Goal: Information Seeking & Learning: Learn about a topic

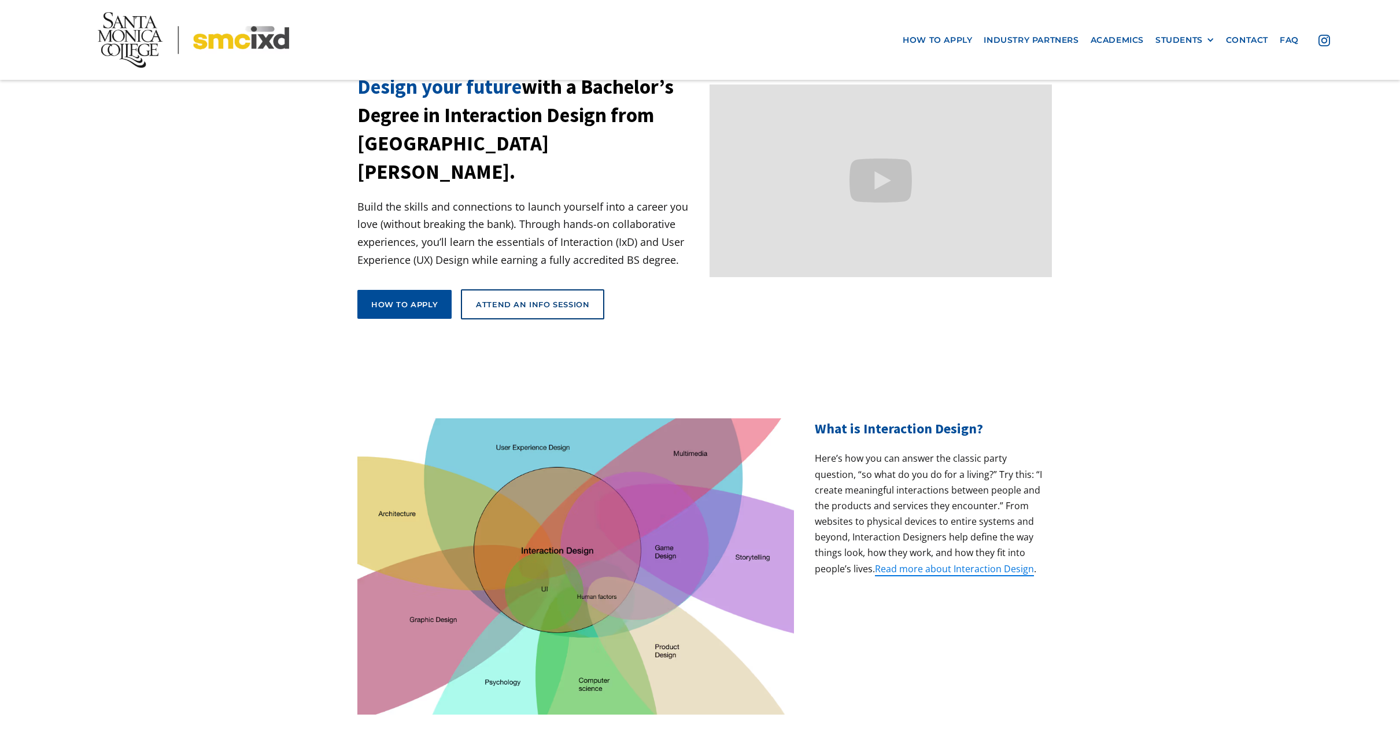
scroll to position [105, 0]
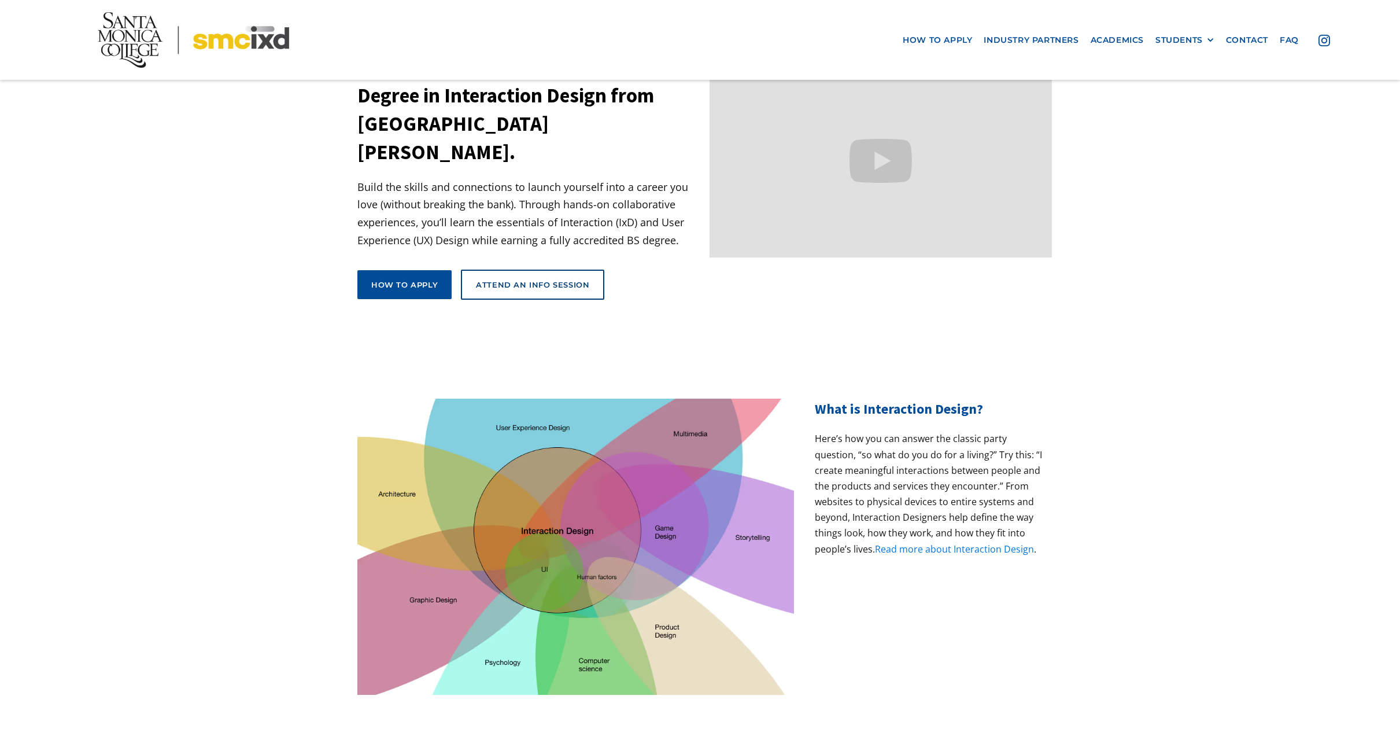
click at [950, 542] on link "Read more about Interaction Design" at bounding box center [954, 548] width 159 height 13
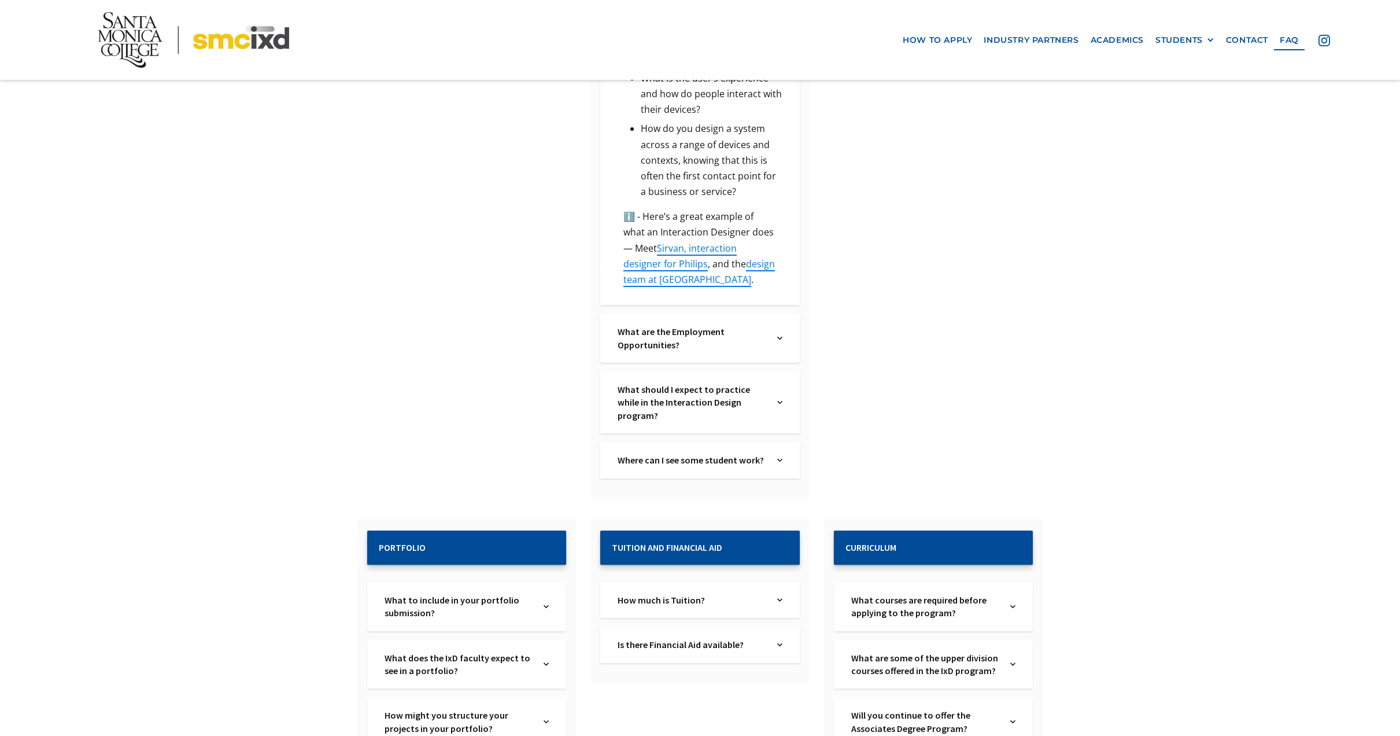
scroll to position [850, 0]
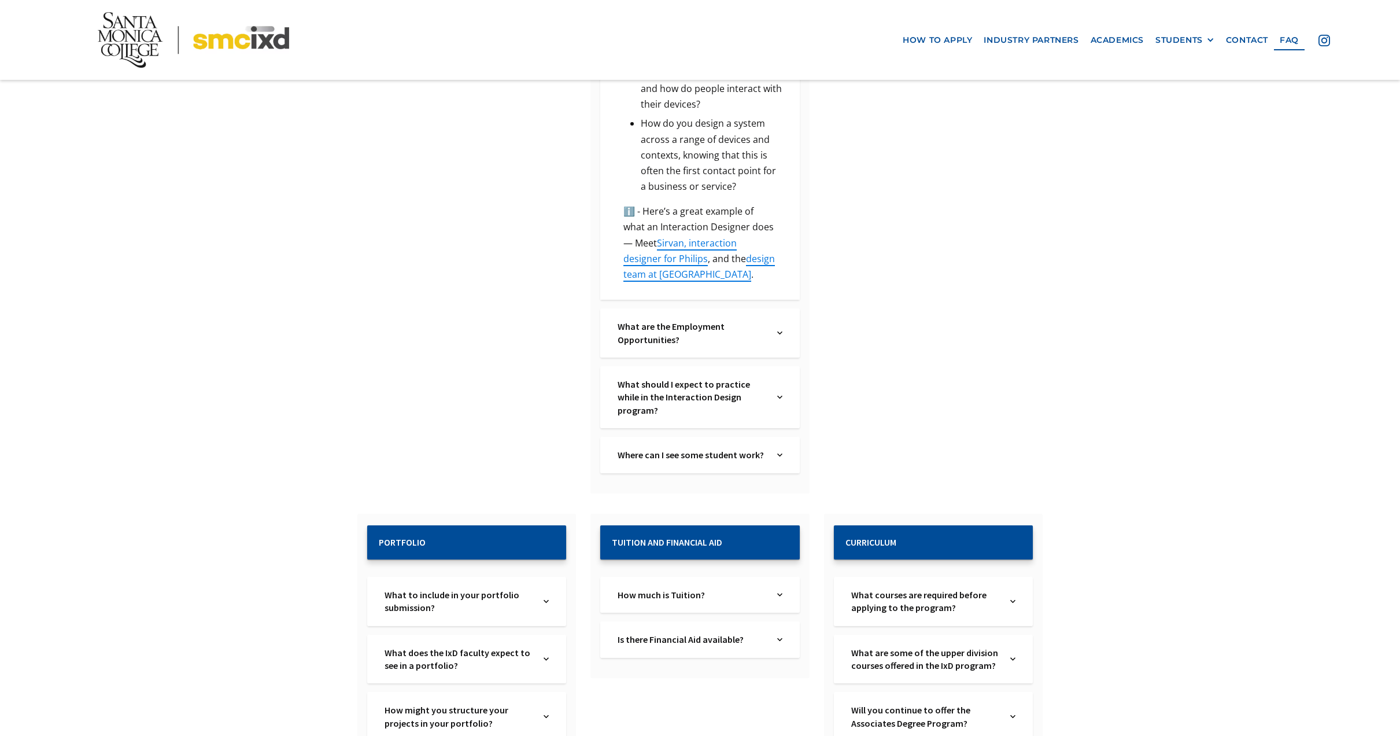
click at [787, 323] on div "What are the Employment Opportunities? Text Link" at bounding box center [699, 332] width 199 height 49
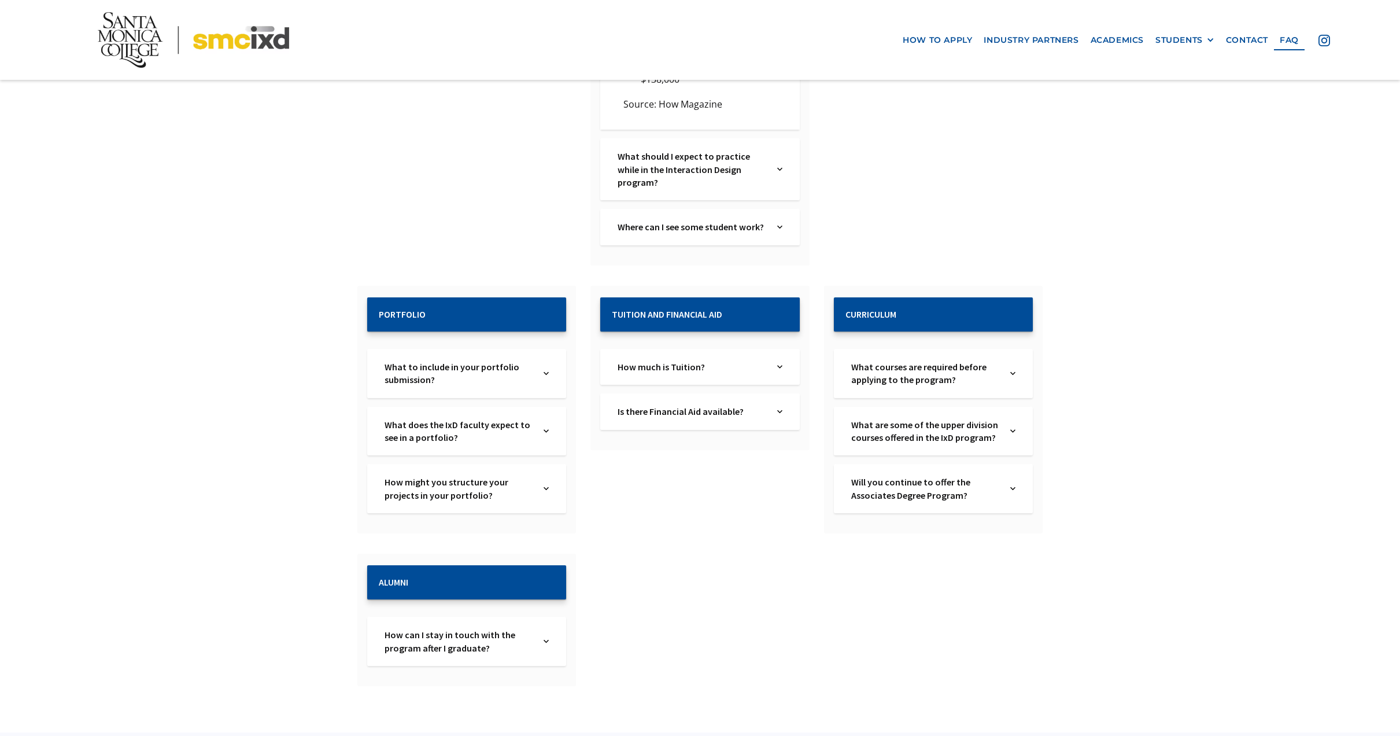
scroll to position [2170, 0]
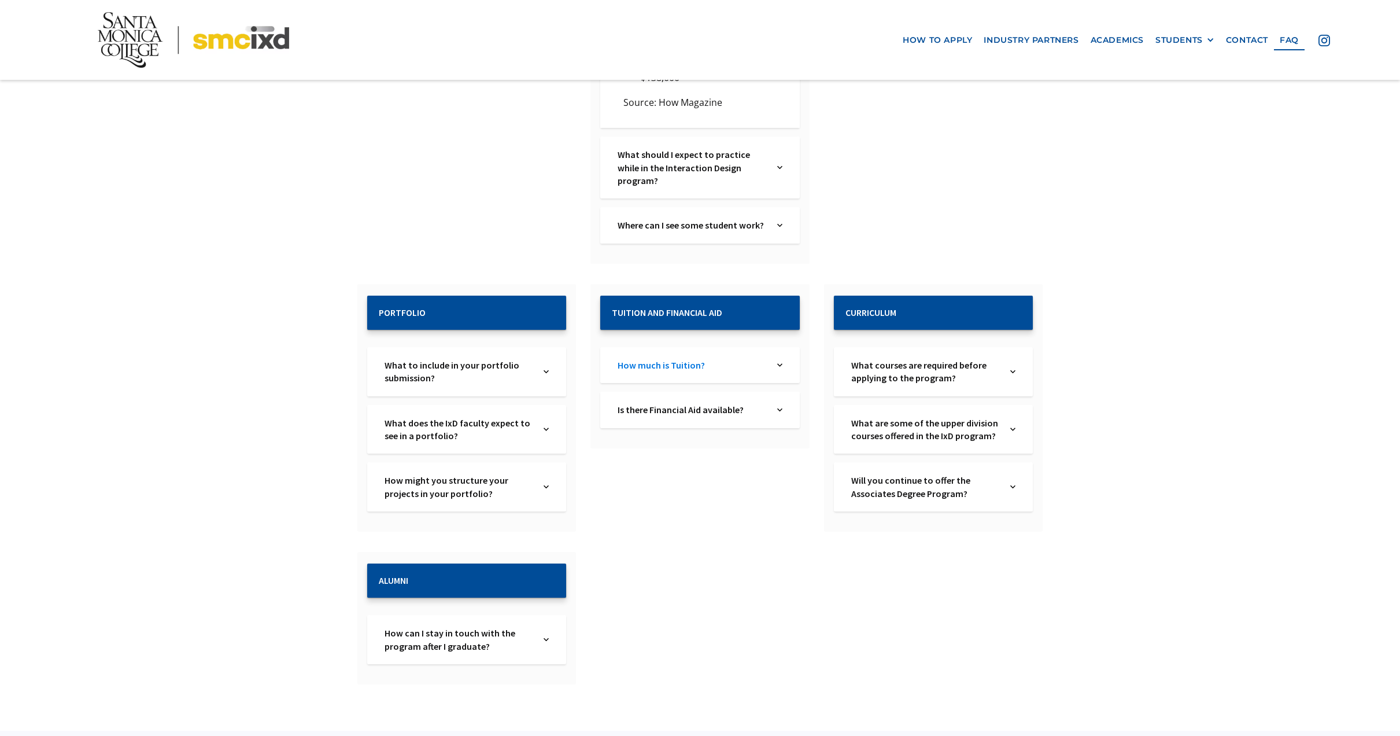
click at [747, 359] on link "How much is Tuition?" at bounding box center [692, 365] width 148 height 13
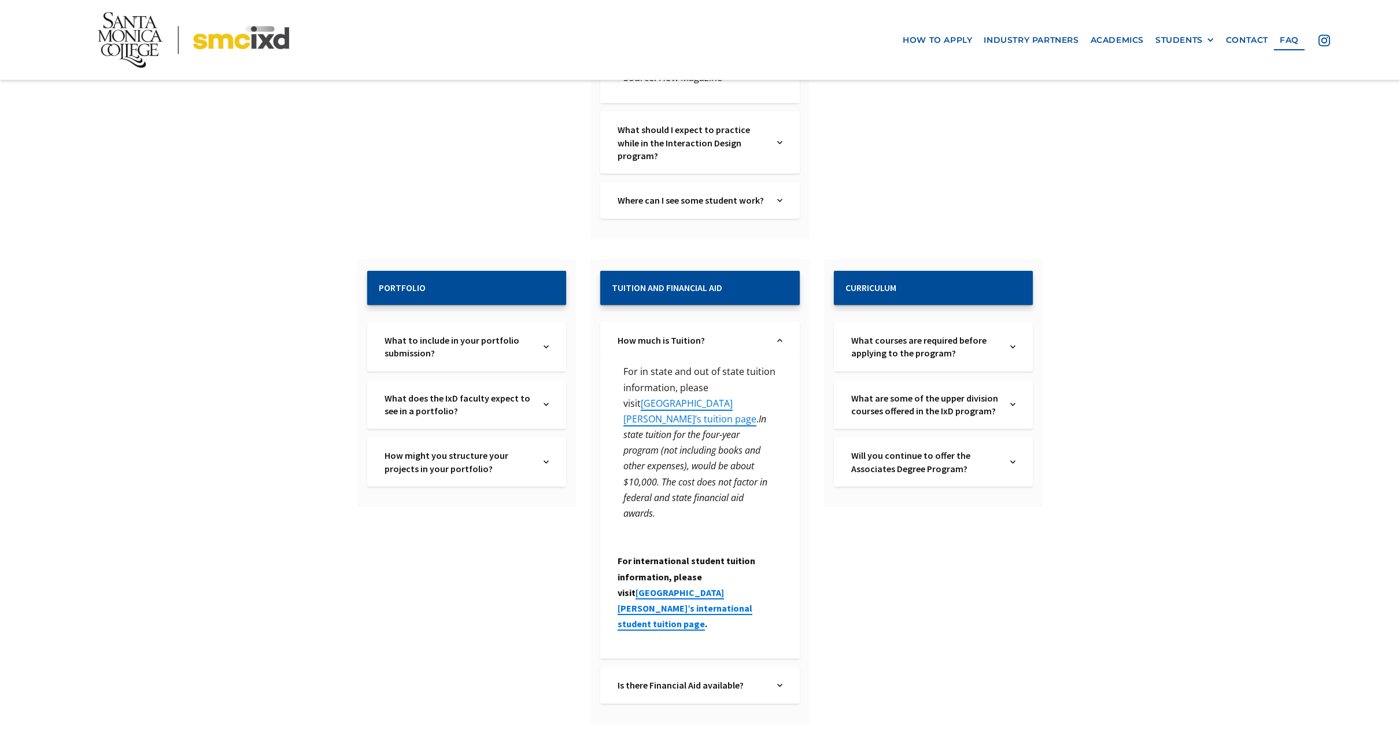
scroll to position [2178, 0]
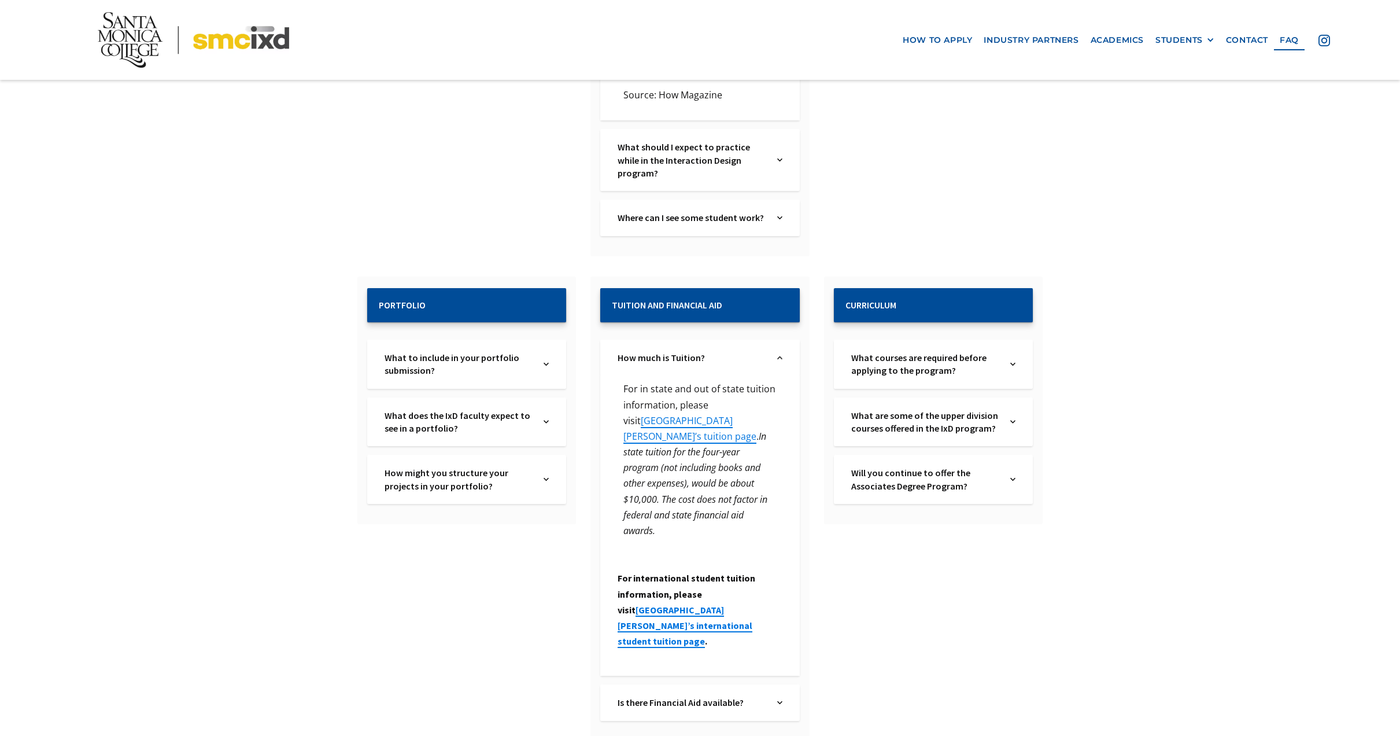
click at [1010, 466] on img at bounding box center [1012, 479] width 5 height 26
click at [1013, 466] on img at bounding box center [1012, 479] width 5 height 26
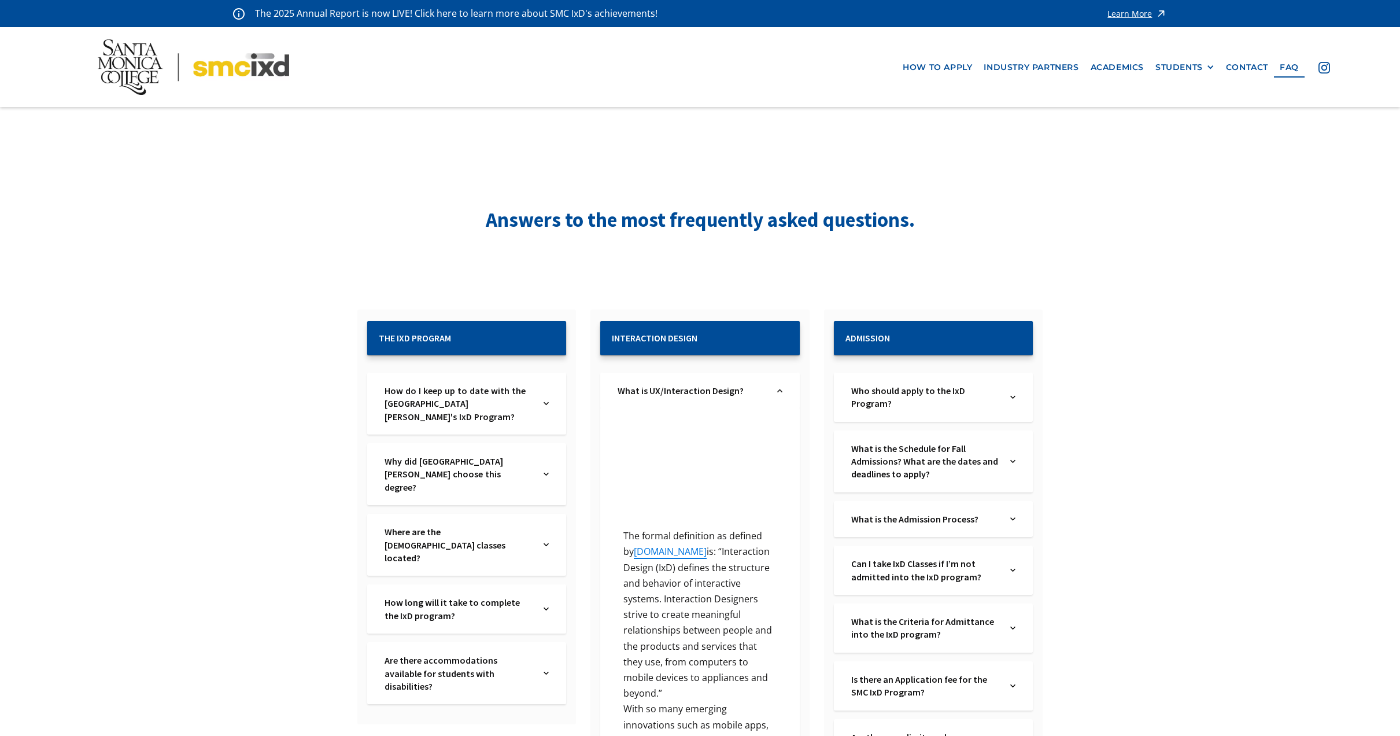
scroll to position [0, 0]
click at [1113, 66] on link "Academics" at bounding box center [1117, 67] width 65 height 21
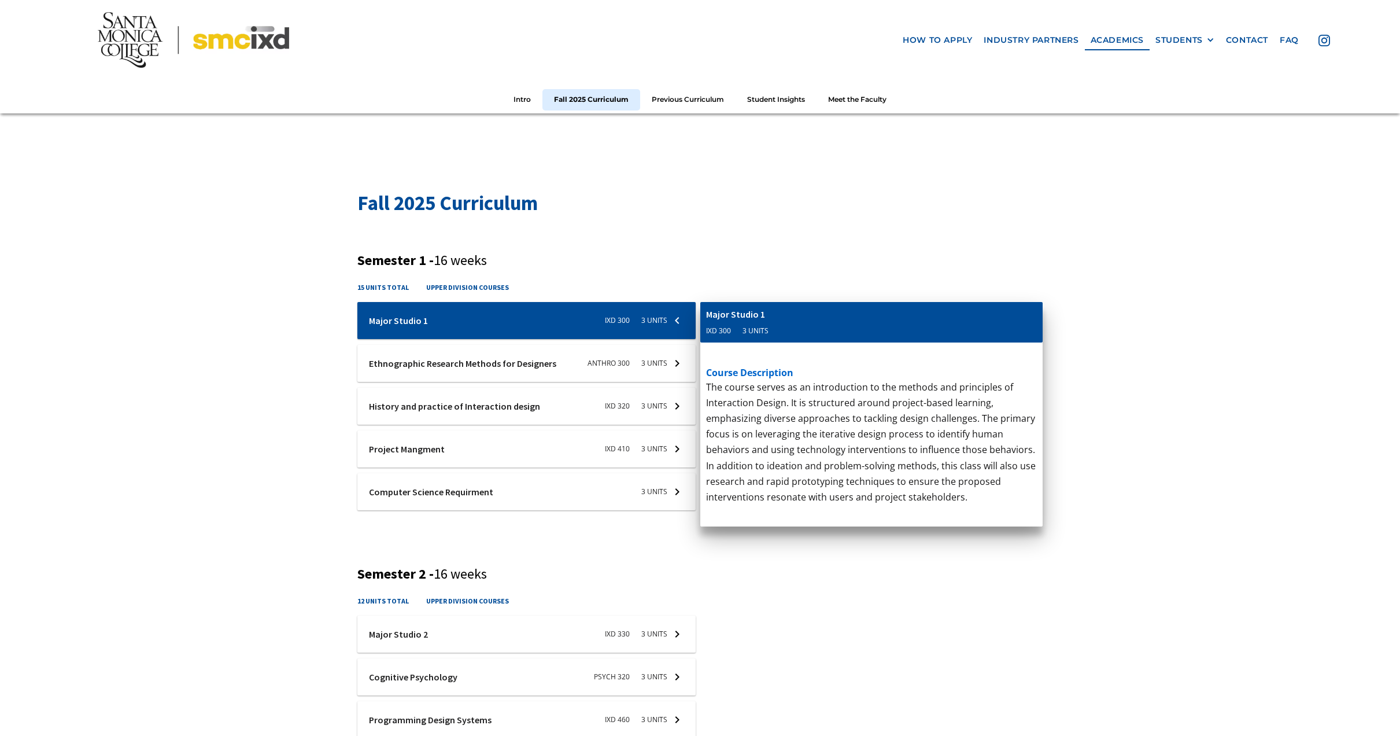
scroll to position [345, 0]
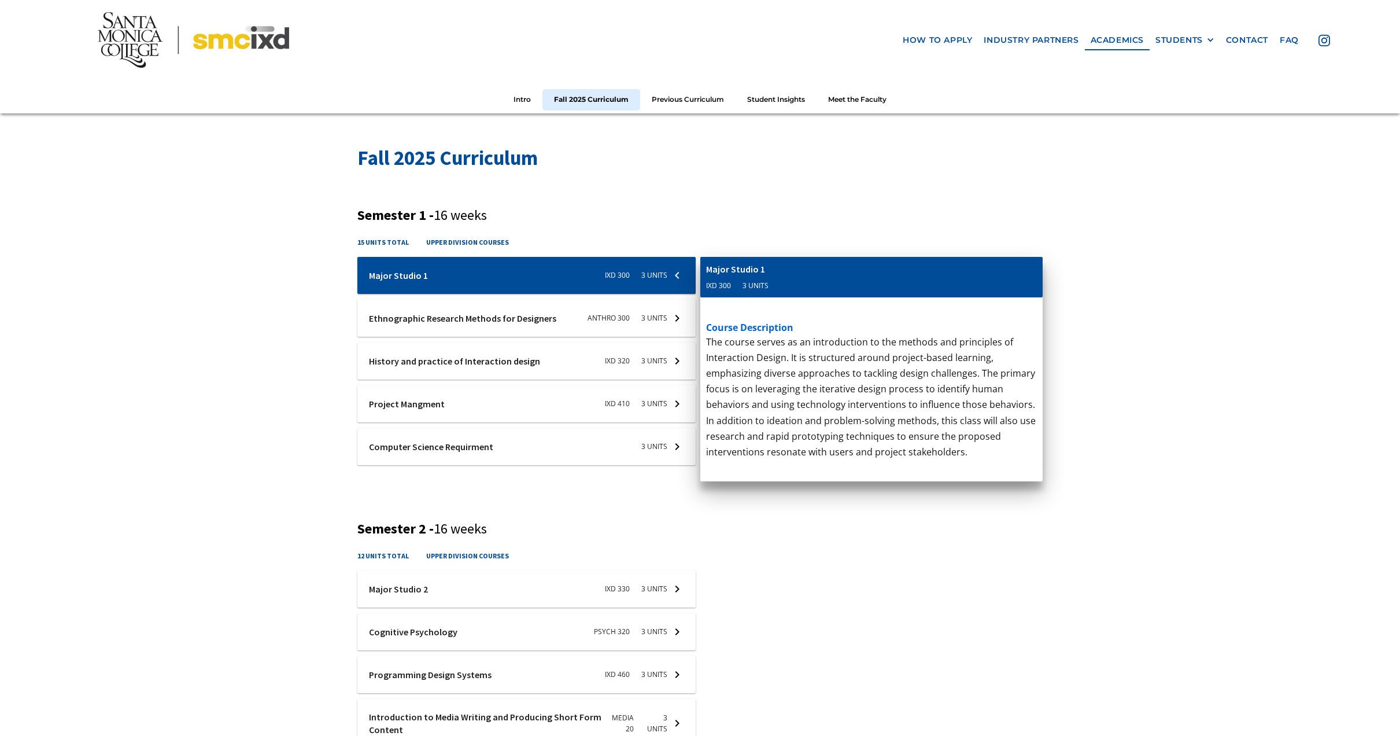
click at [536, 310] on div at bounding box center [526, 318] width 338 height 37
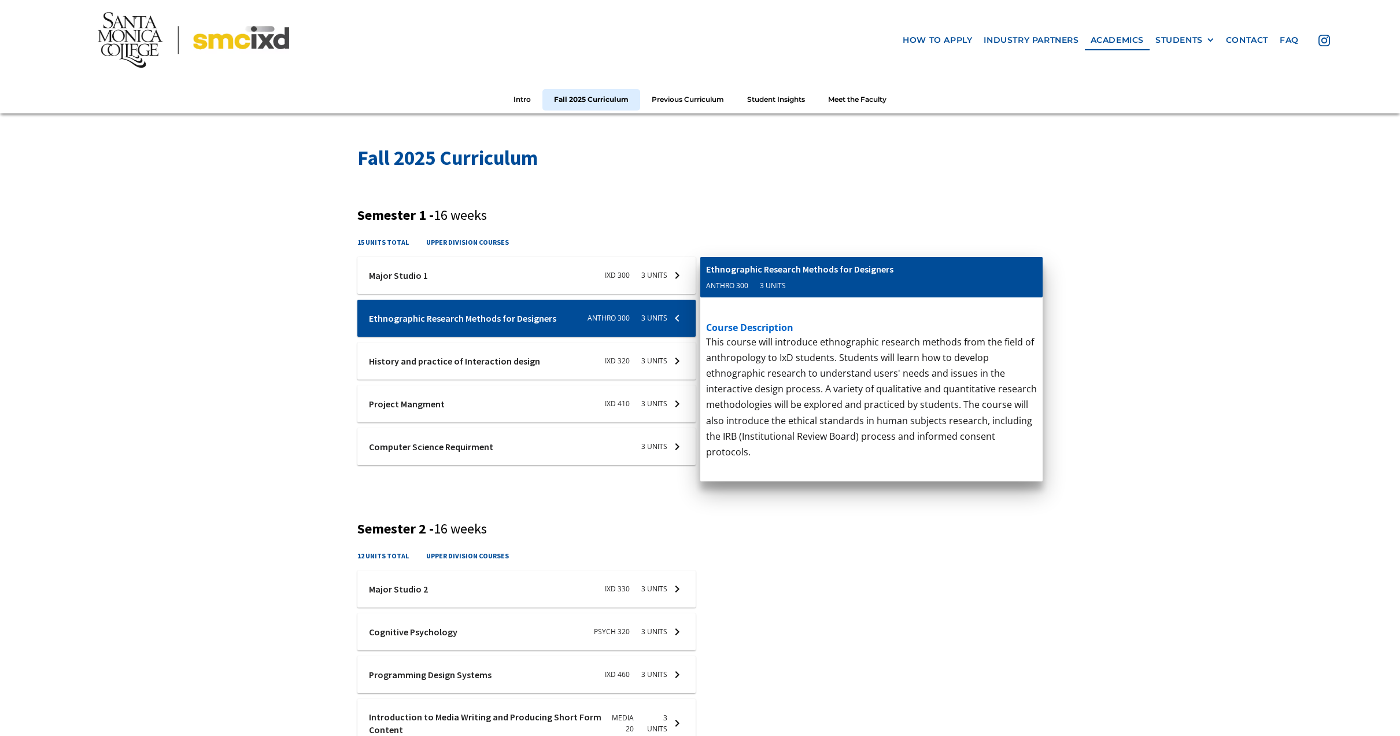
click at [504, 354] on div at bounding box center [526, 360] width 338 height 37
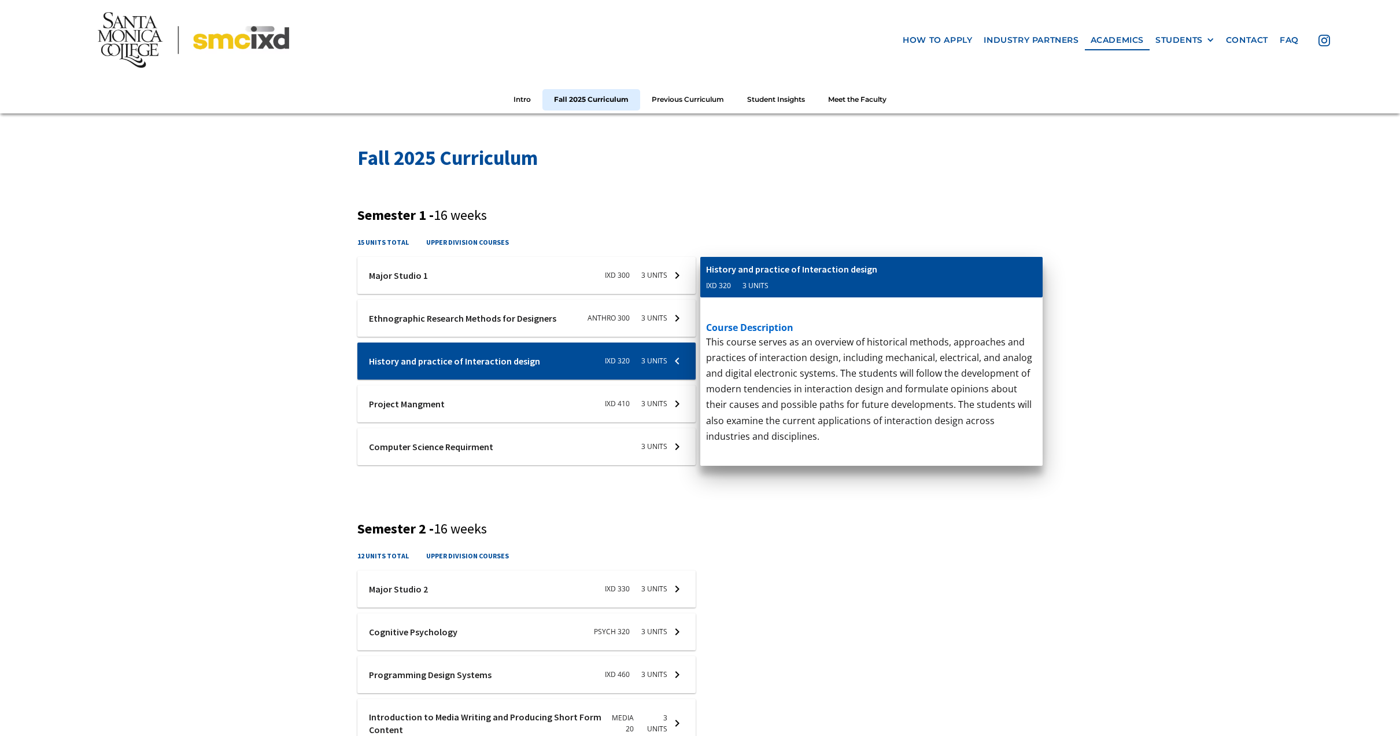
click at [460, 395] on div at bounding box center [526, 403] width 338 height 37
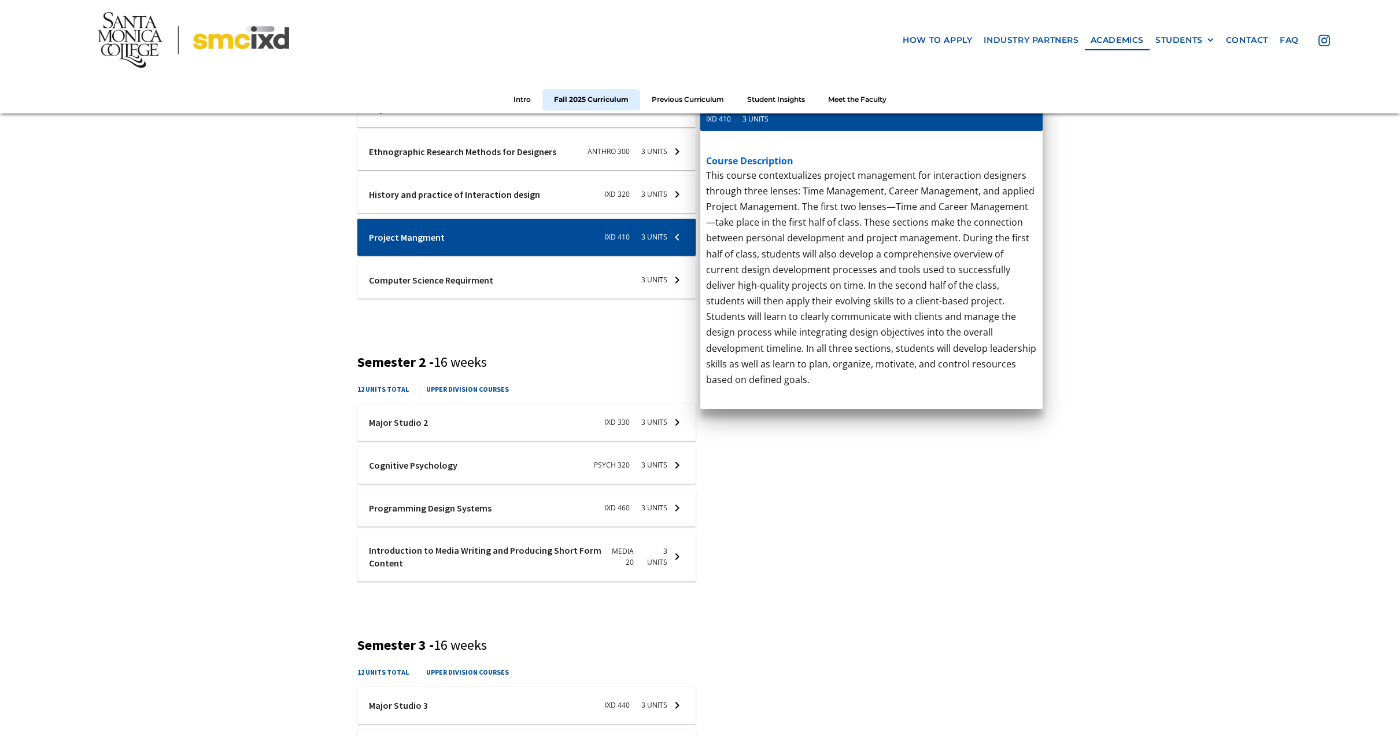
scroll to position [547, 0]
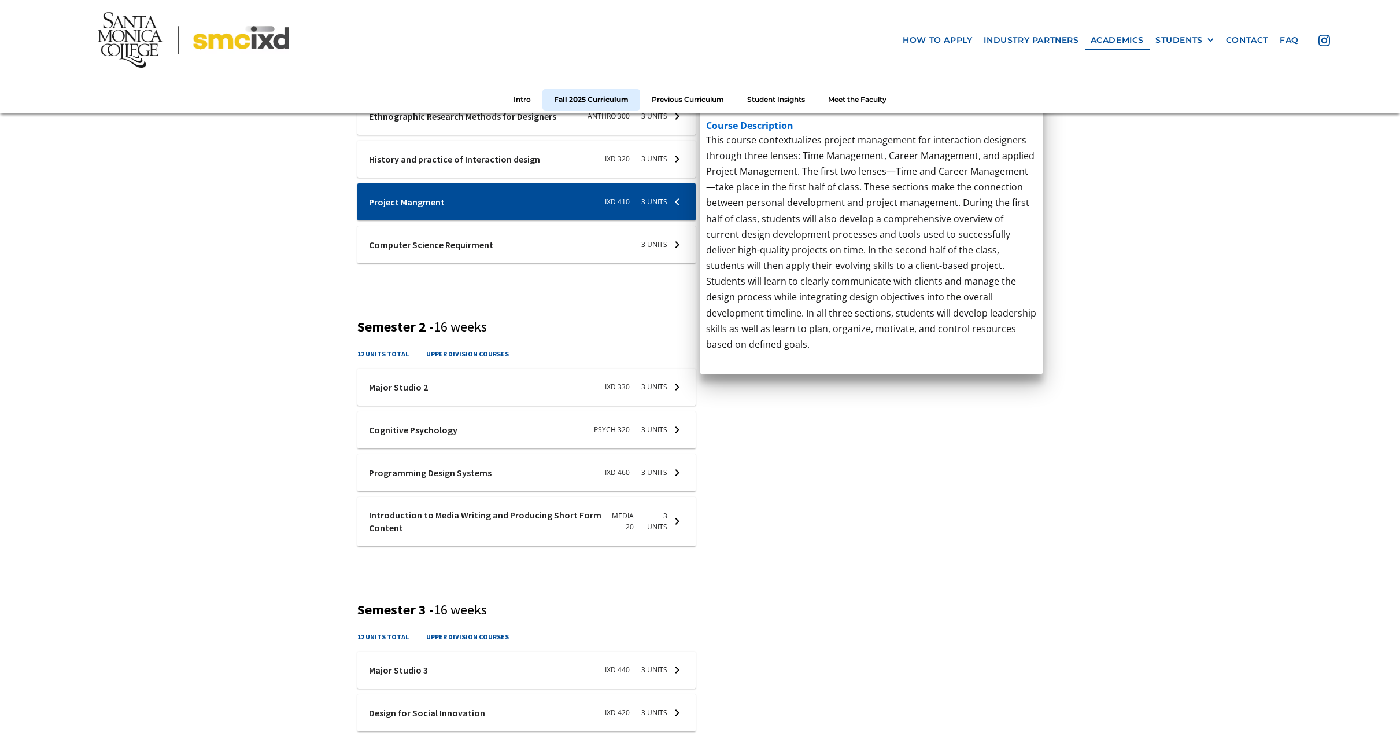
click at [426, 253] on div at bounding box center [526, 244] width 338 height 37
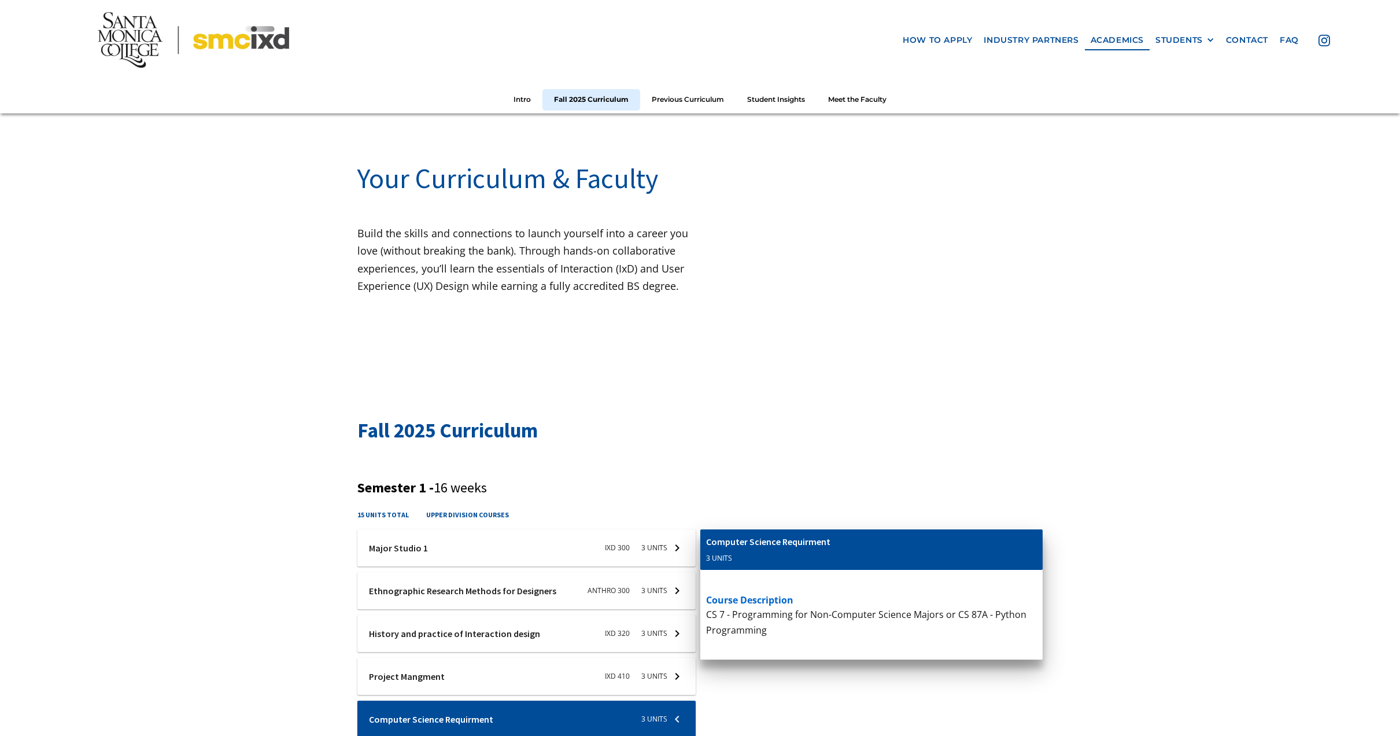
scroll to position [21, 0]
